Goal: Find specific page/section: Find specific page/section

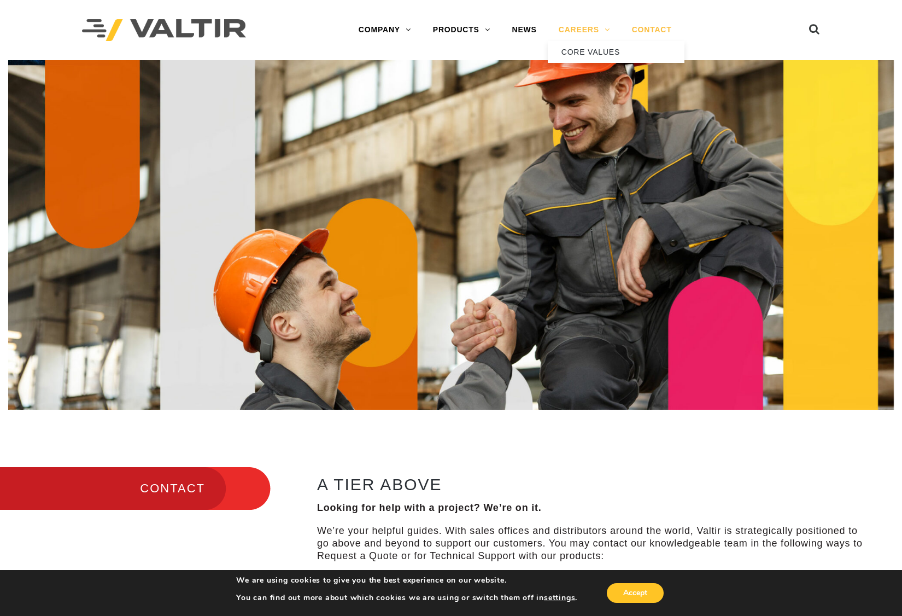
click at [592, 29] on link "CAREERS" at bounding box center [584, 30] width 73 height 22
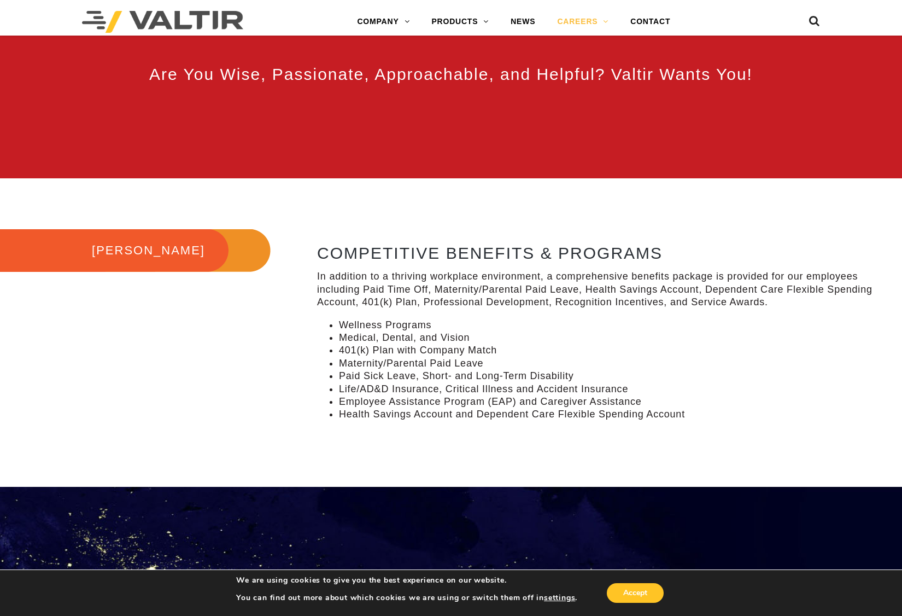
scroll to position [711, 0]
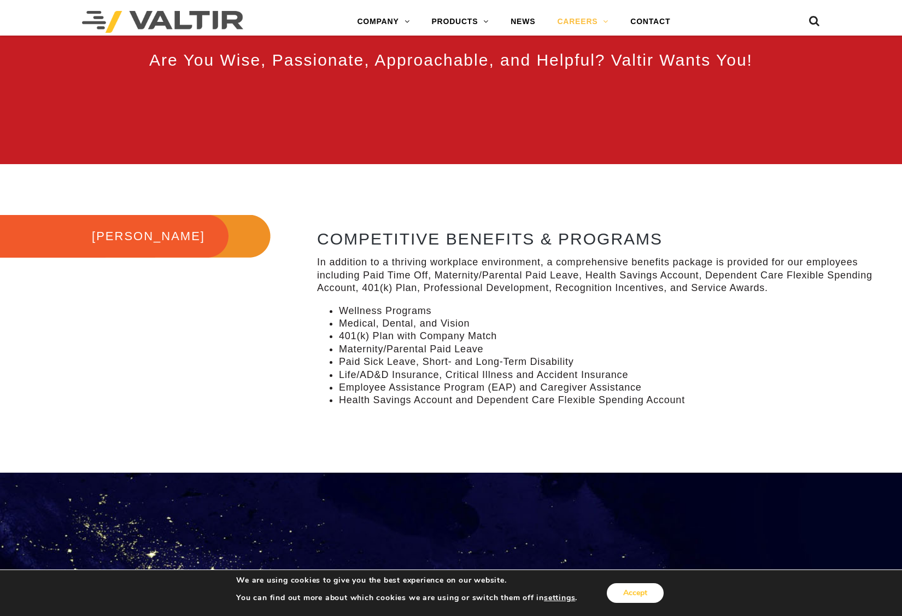
click at [647, 595] on button "Accept" at bounding box center [635, 593] width 57 height 20
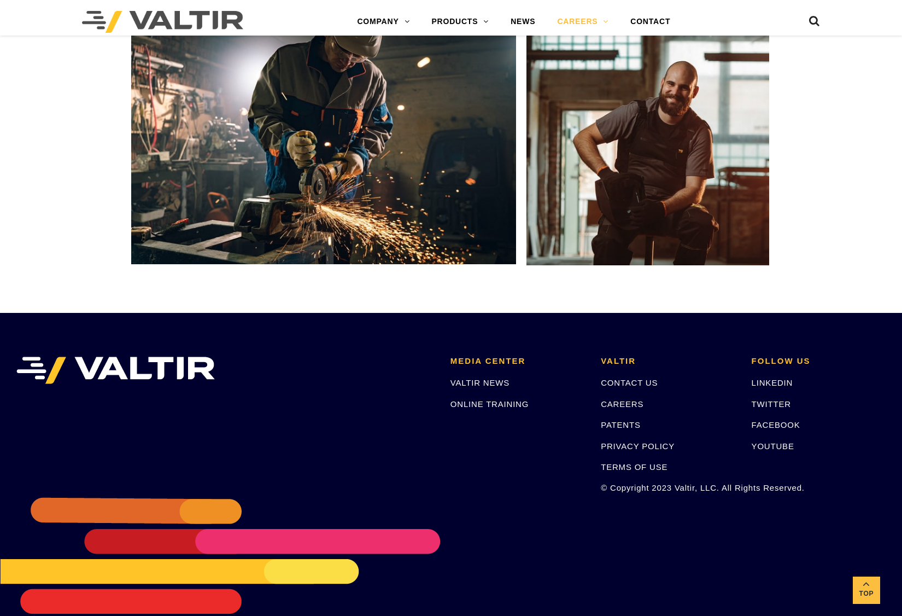
scroll to position [1921, 0]
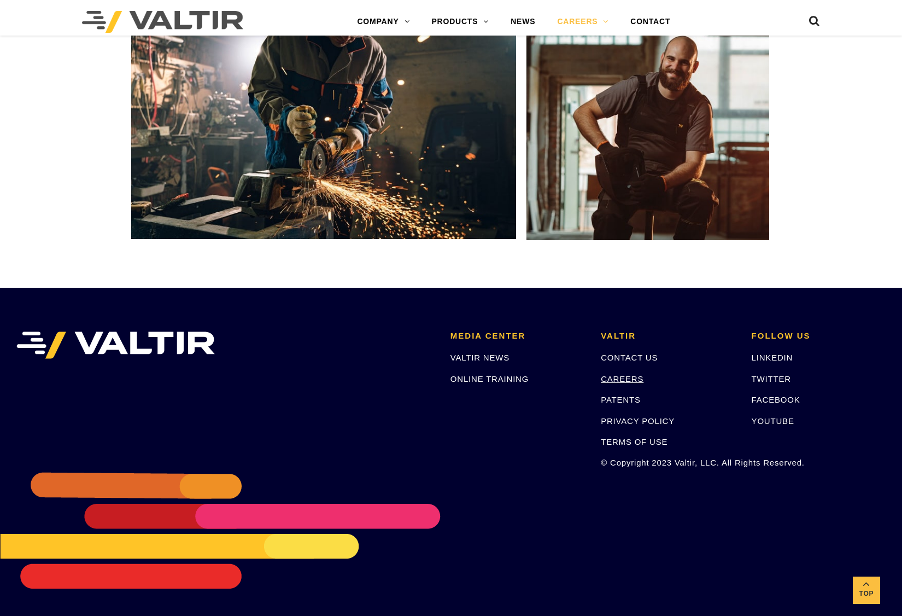
click at [618, 375] on link "CAREERS" at bounding box center [622, 378] width 43 height 9
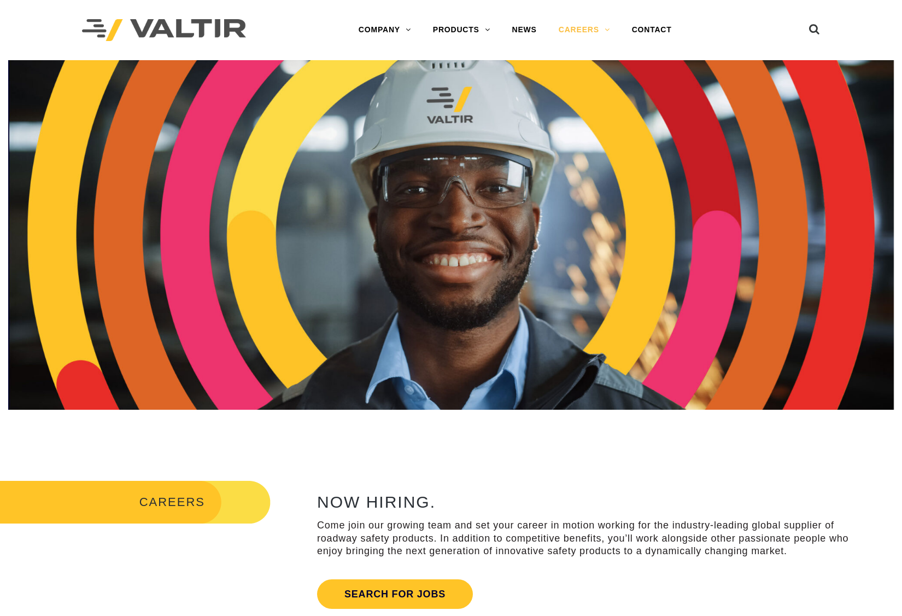
click at [186, 506] on h3 "CAREERS" at bounding box center [135, 502] width 271 height 46
click at [415, 588] on link "Search for jobs" at bounding box center [395, 594] width 156 height 30
click at [402, 599] on link "Search for jobs" at bounding box center [395, 594] width 156 height 30
